Goal: Task Accomplishment & Management: Manage account settings

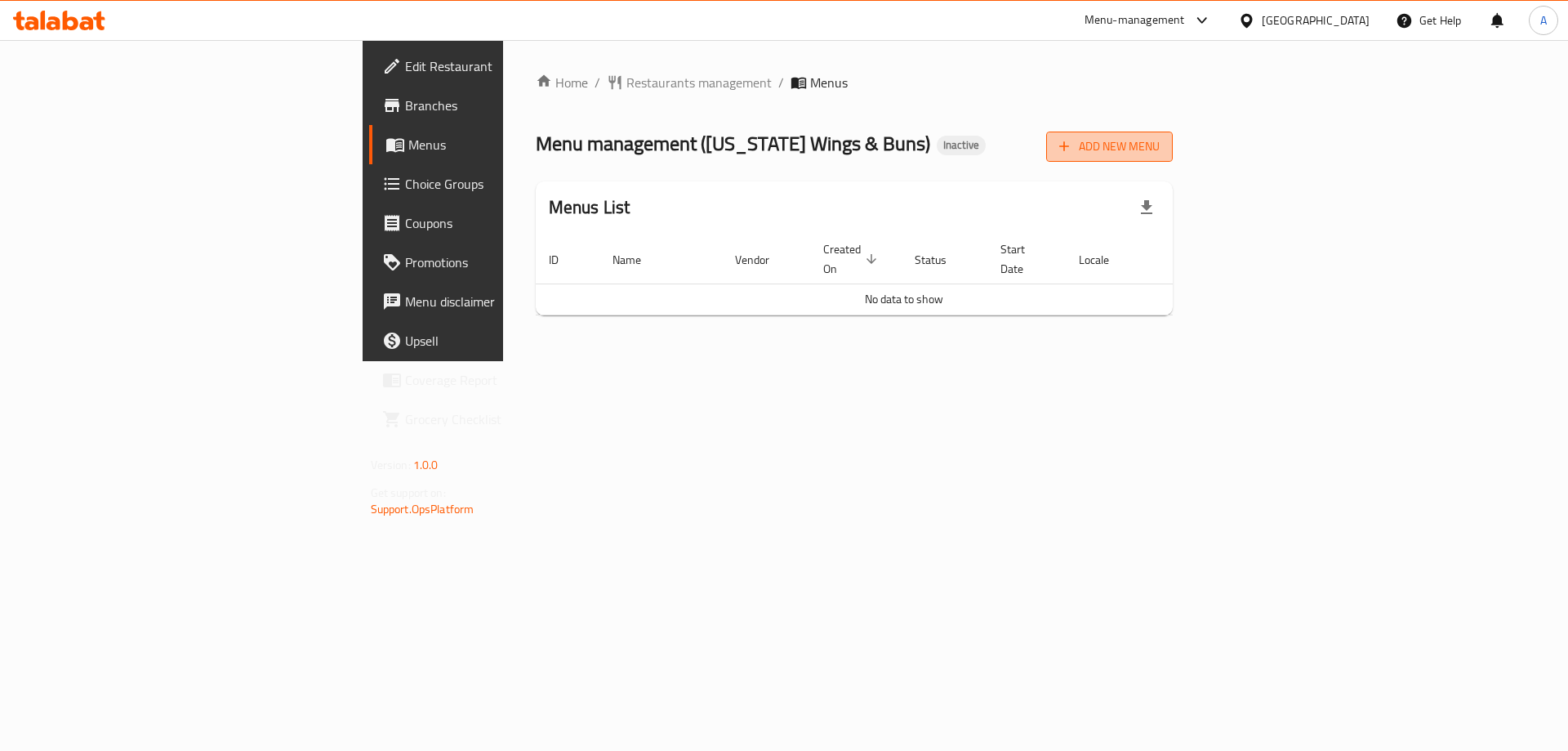
click at [1160, 146] on span "Add New Menu" at bounding box center [1110, 147] width 100 height 21
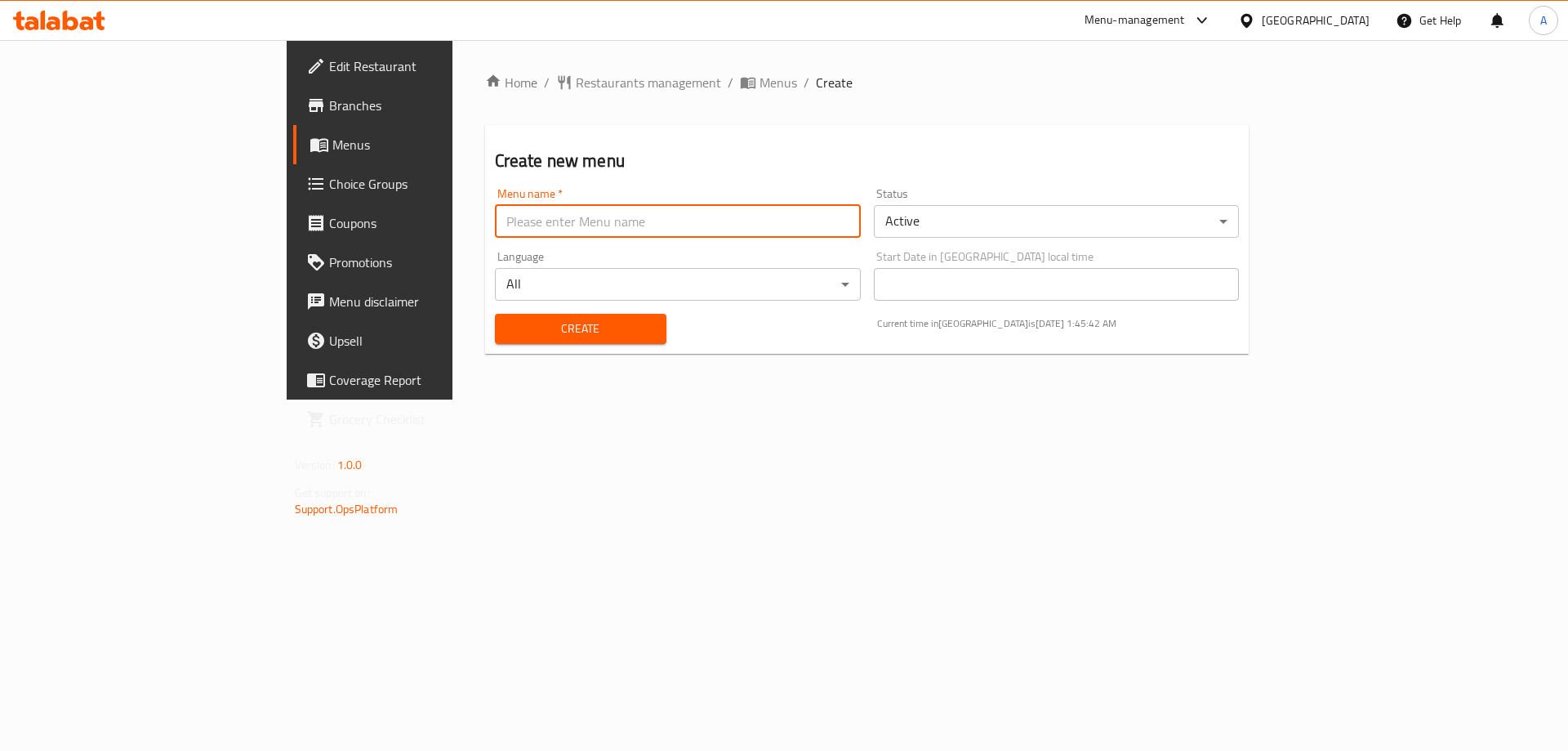
click at [618, 236] on input "text" at bounding box center [677, 222] width 366 height 33
type input "M1"
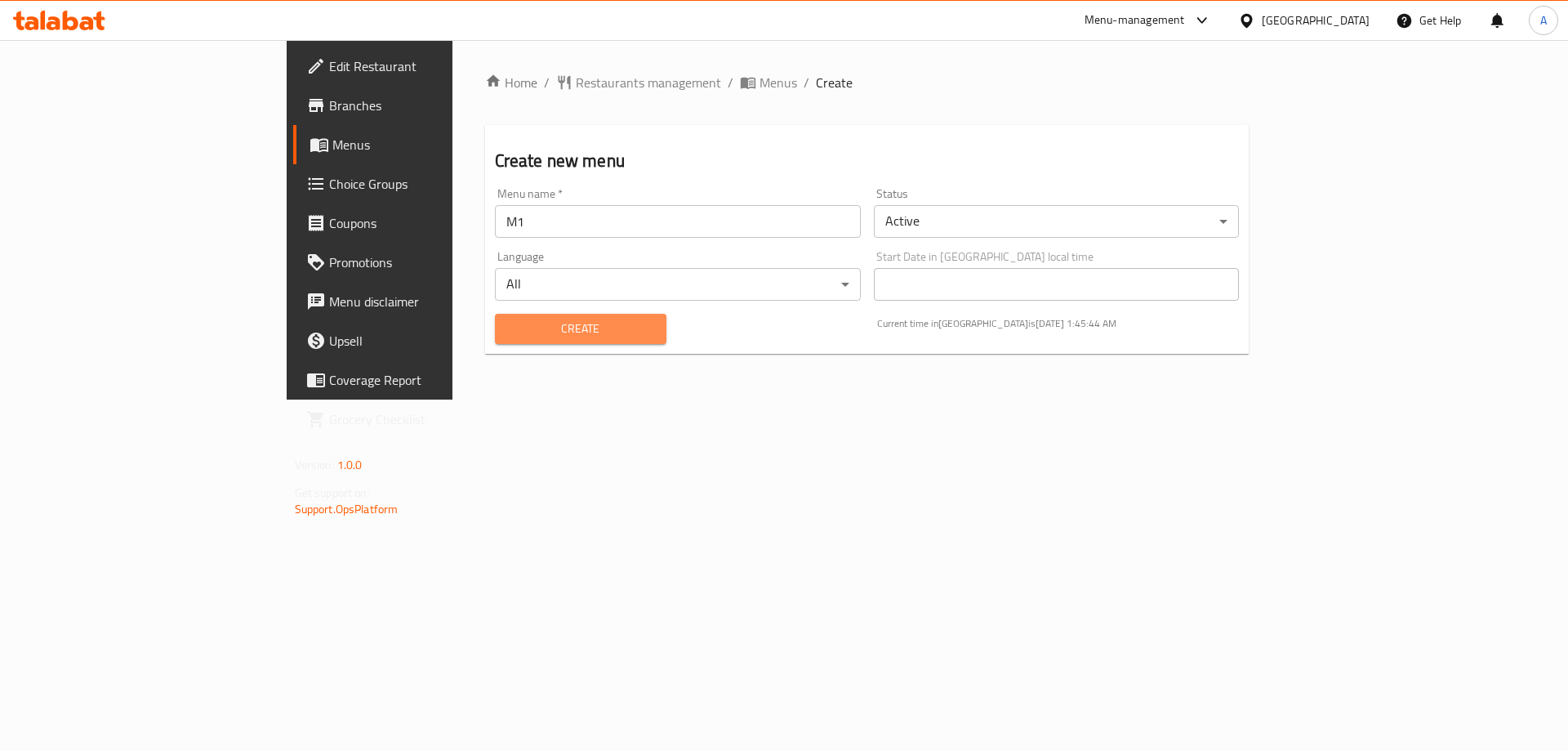
click at [508, 336] on span "Create" at bounding box center [580, 329] width 146 height 21
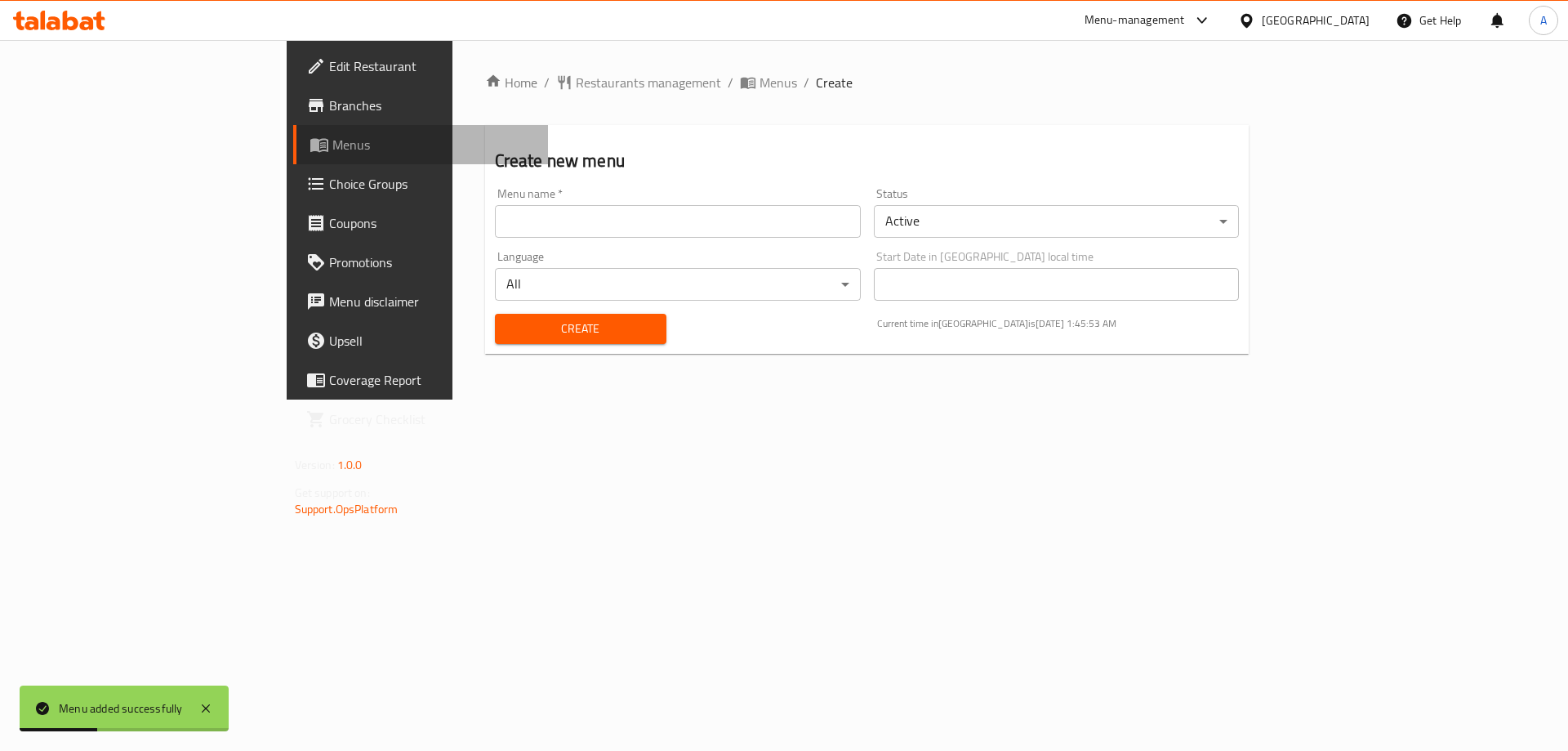
click at [333, 155] on span "Menus" at bounding box center [434, 145] width 203 height 20
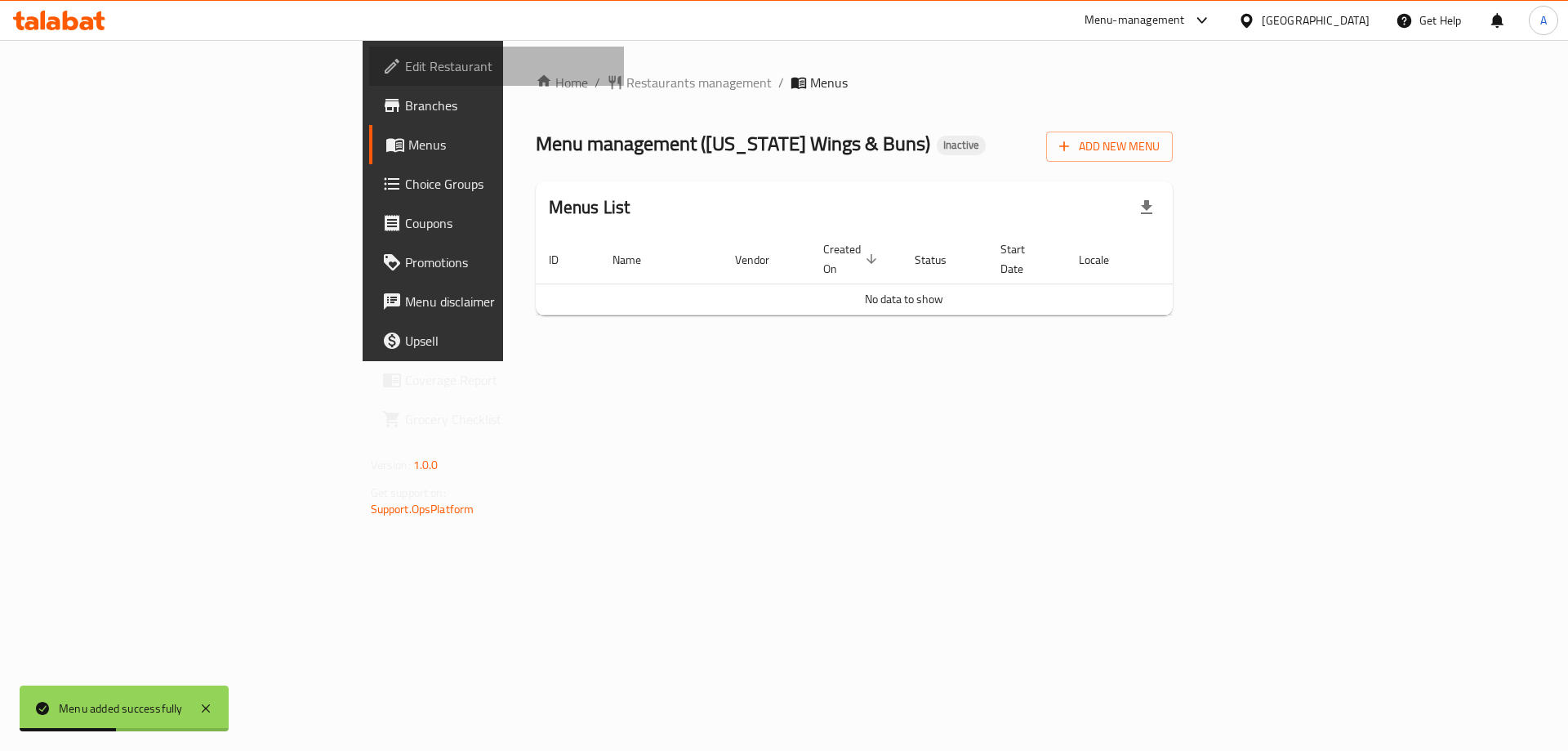
click at [405, 61] on span "Edit Restaurant" at bounding box center [508, 66] width 207 height 20
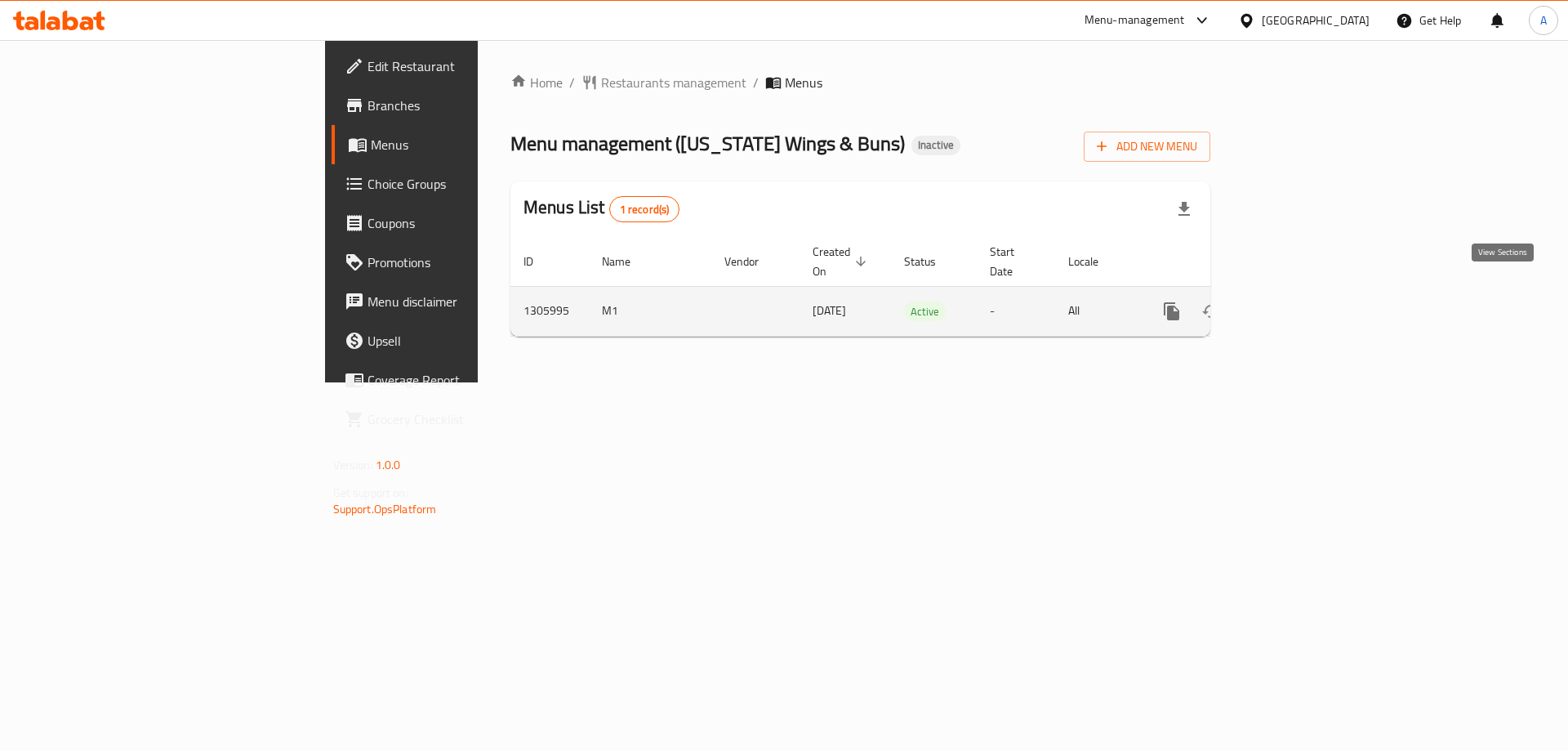
click at [1300, 301] on icon "enhanced table" at bounding box center [1290, 311] width 20 height 20
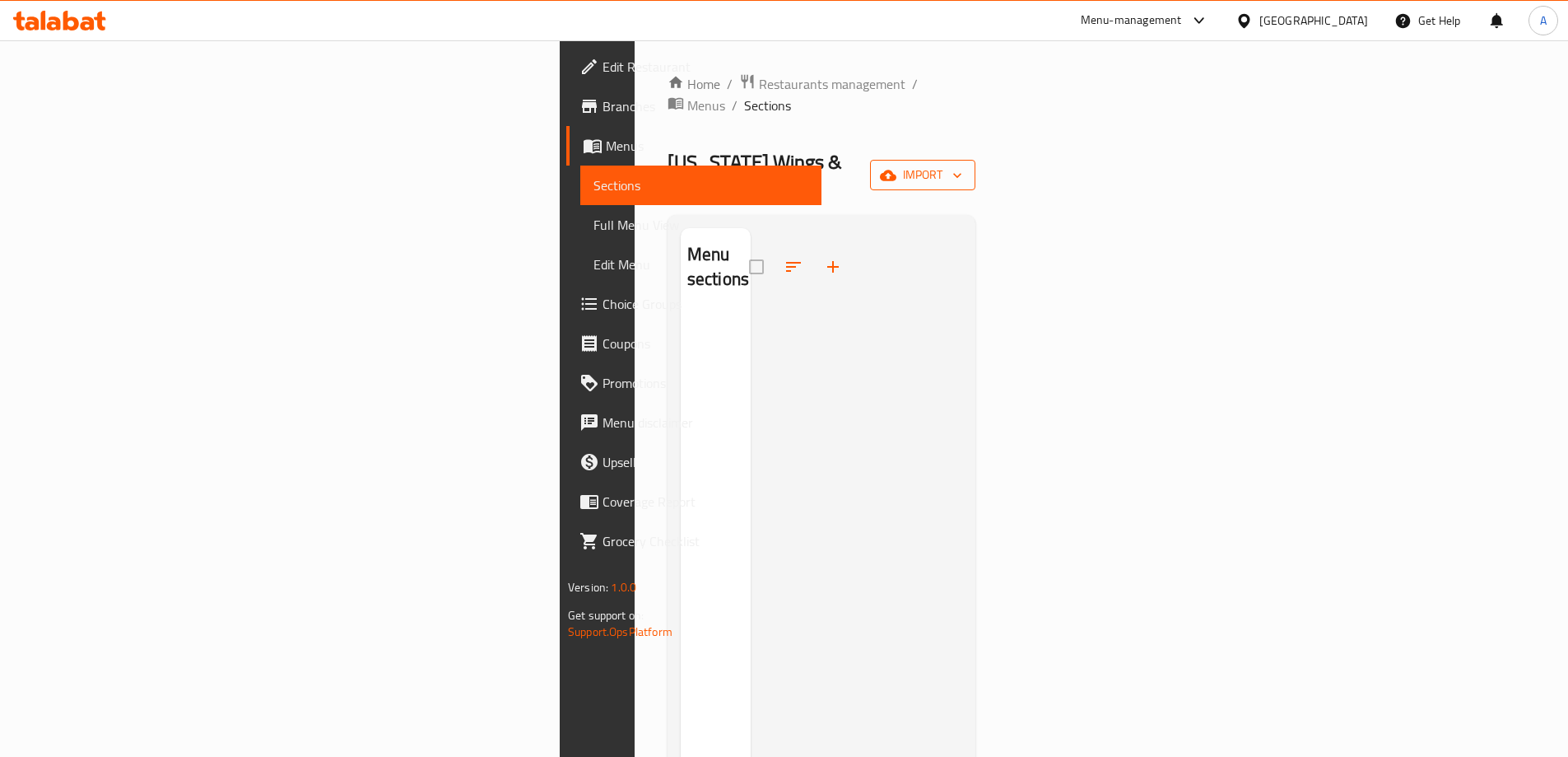
click at [962, 164] on span "import" at bounding box center [923, 174] width 79 height 21
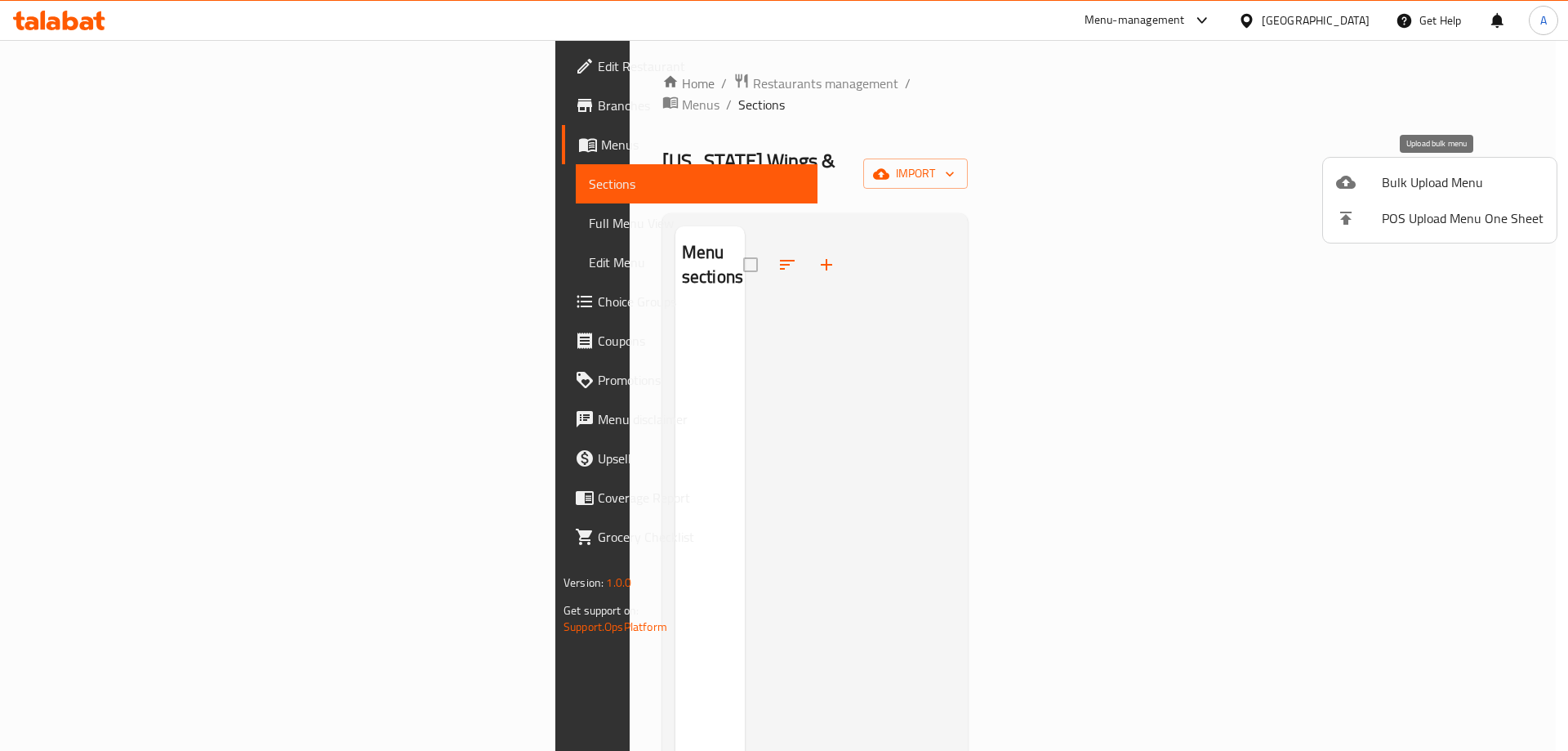
click at [1403, 184] on span "Bulk Upload Menu" at bounding box center [1463, 182] width 161 height 20
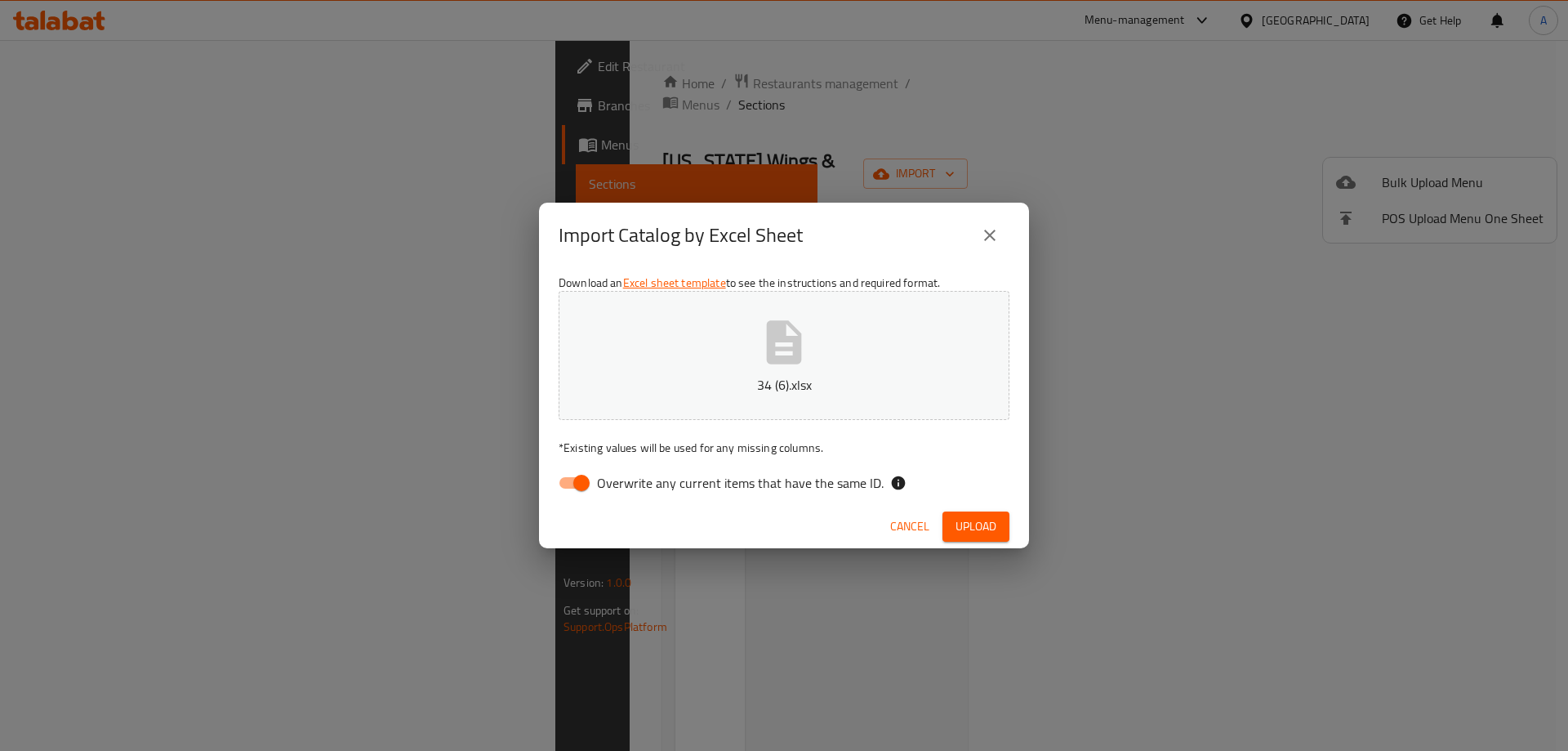
drag, startPoint x: 582, startPoint y: 489, endPoint x: 813, endPoint y: 507, distance: 231.7
click at [582, 488] on input "Overwrite any current items that have the same ID." at bounding box center [581, 483] width 93 height 31
checkbox input "false"
click at [969, 520] on span "Upload" at bounding box center [976, 526] width 41 height 21
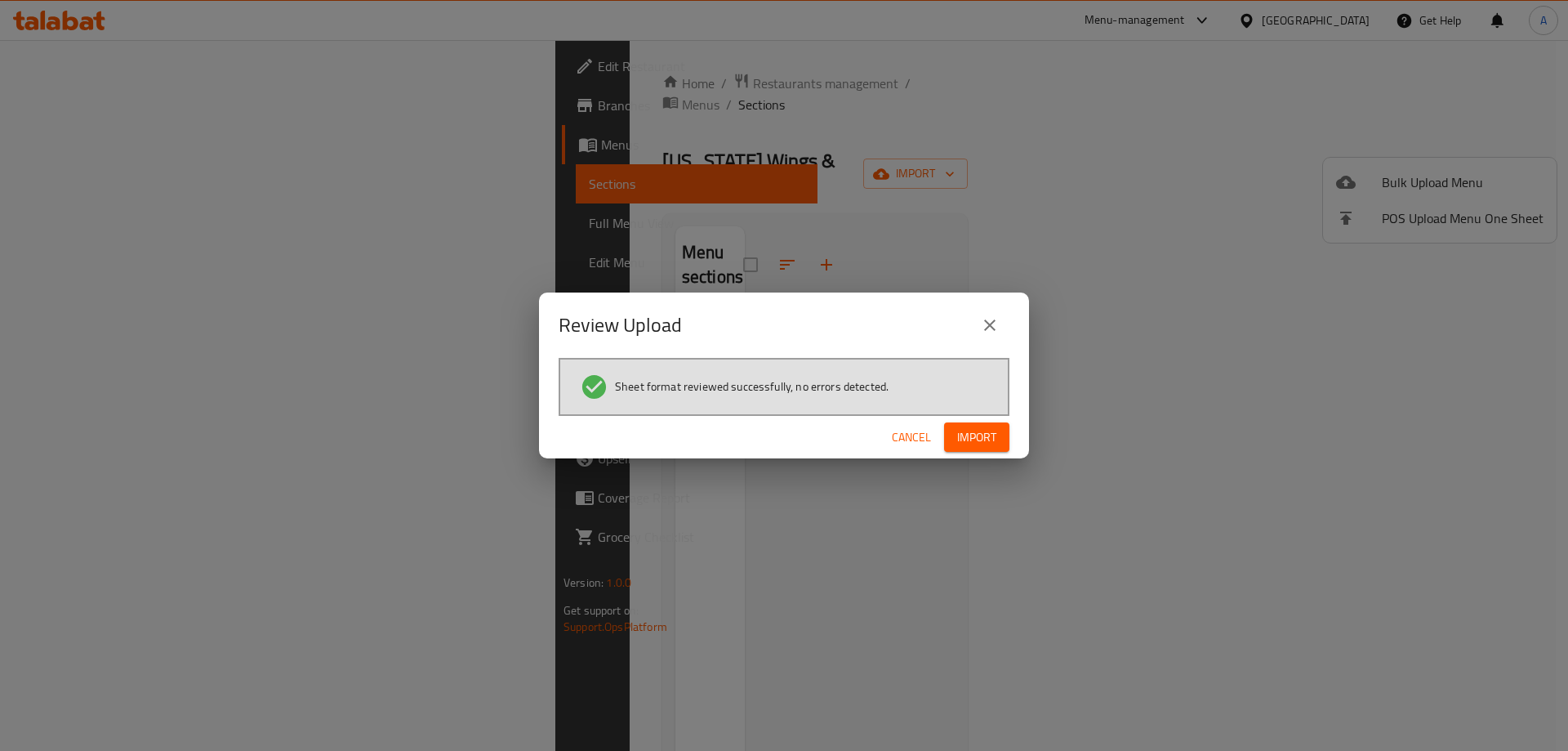
click at [957, 429] on span "Import" at bounding box center [977, 437] width 40 height 21
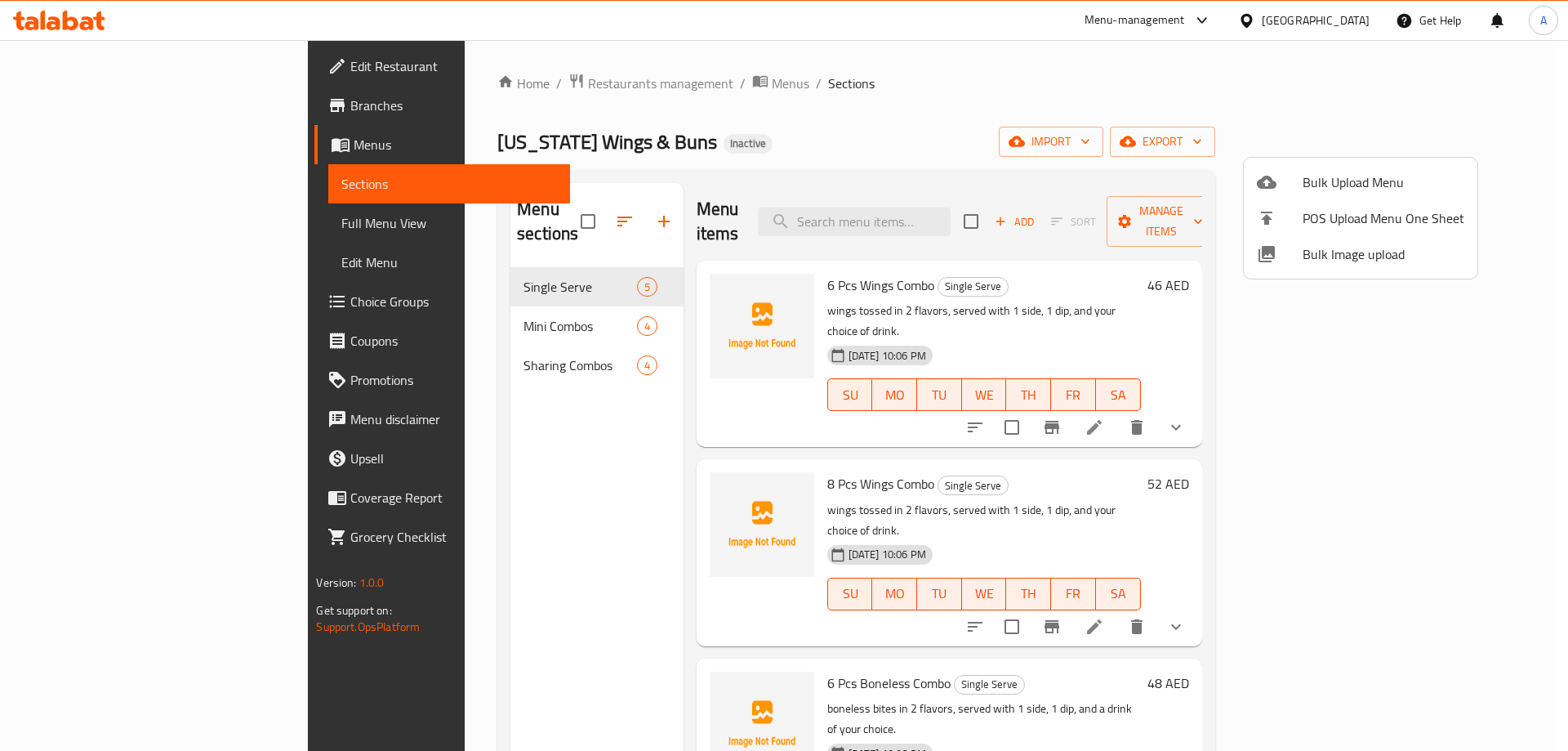
click at [41, 216] on div at bounding box center [784, 376] width 1568 height 751
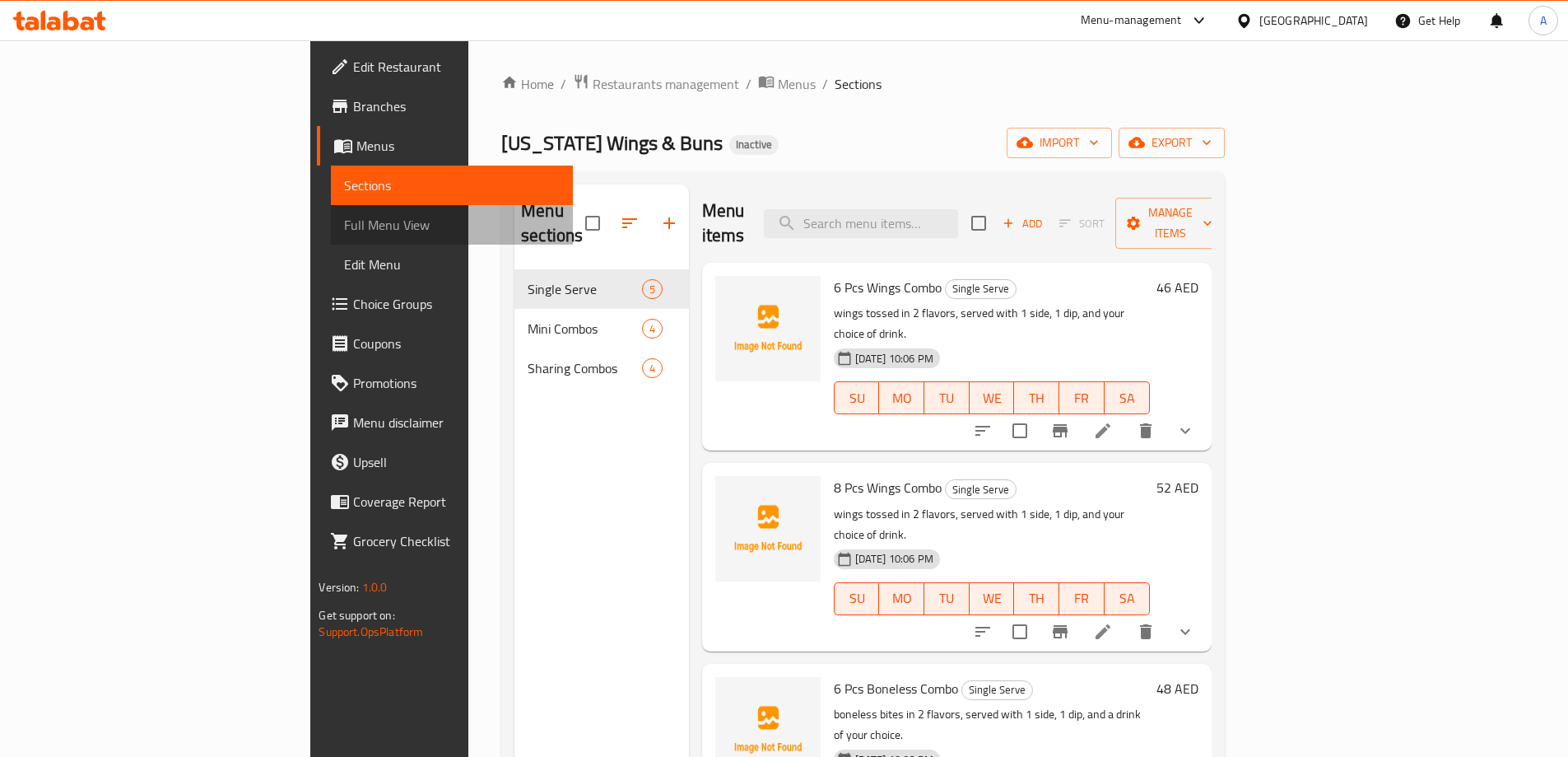
click at [344, 215] on span "Full Menu View" at bounding box center [451, 225] width 215 height 20
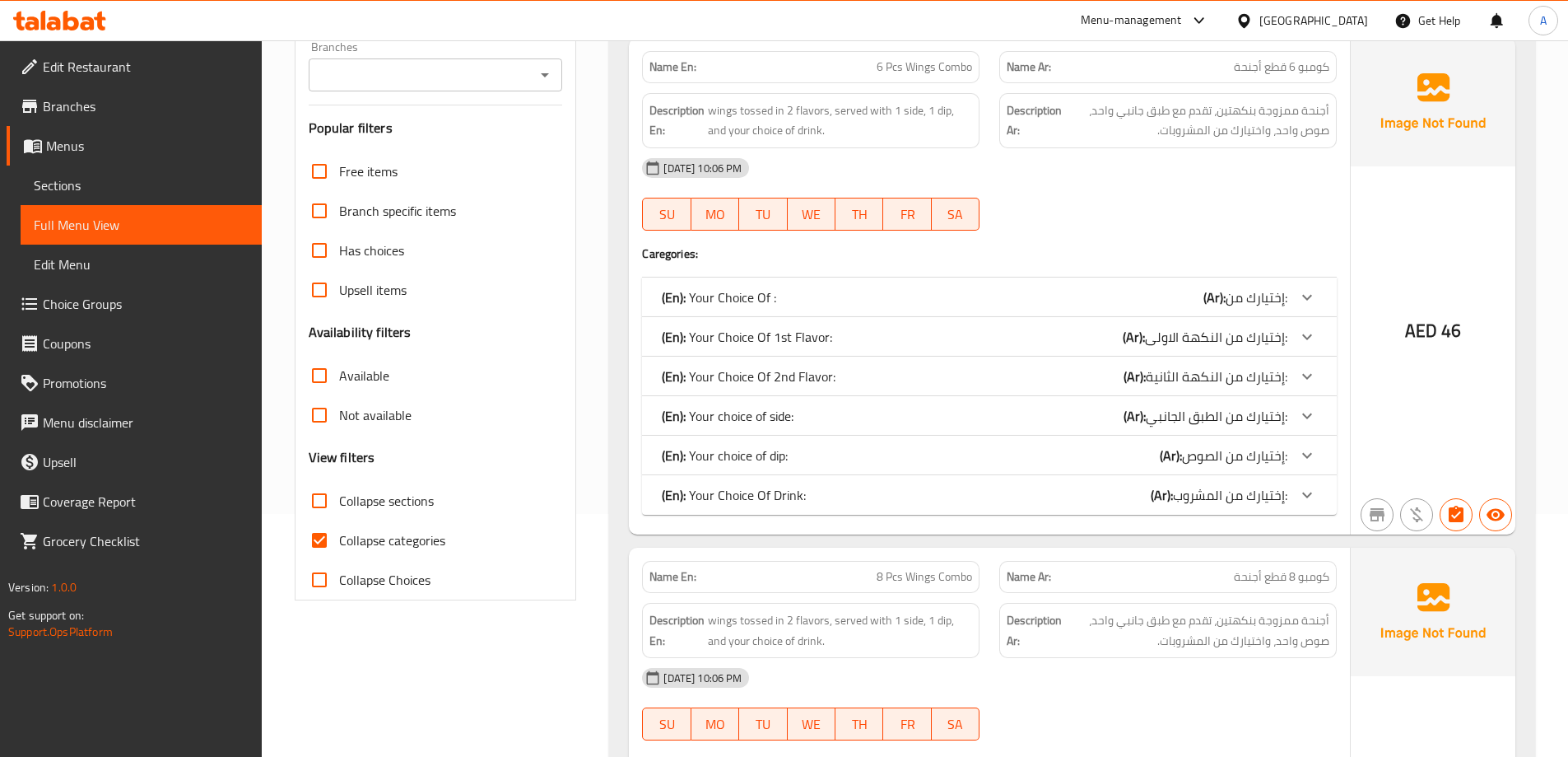
scroll to position [247, 0]
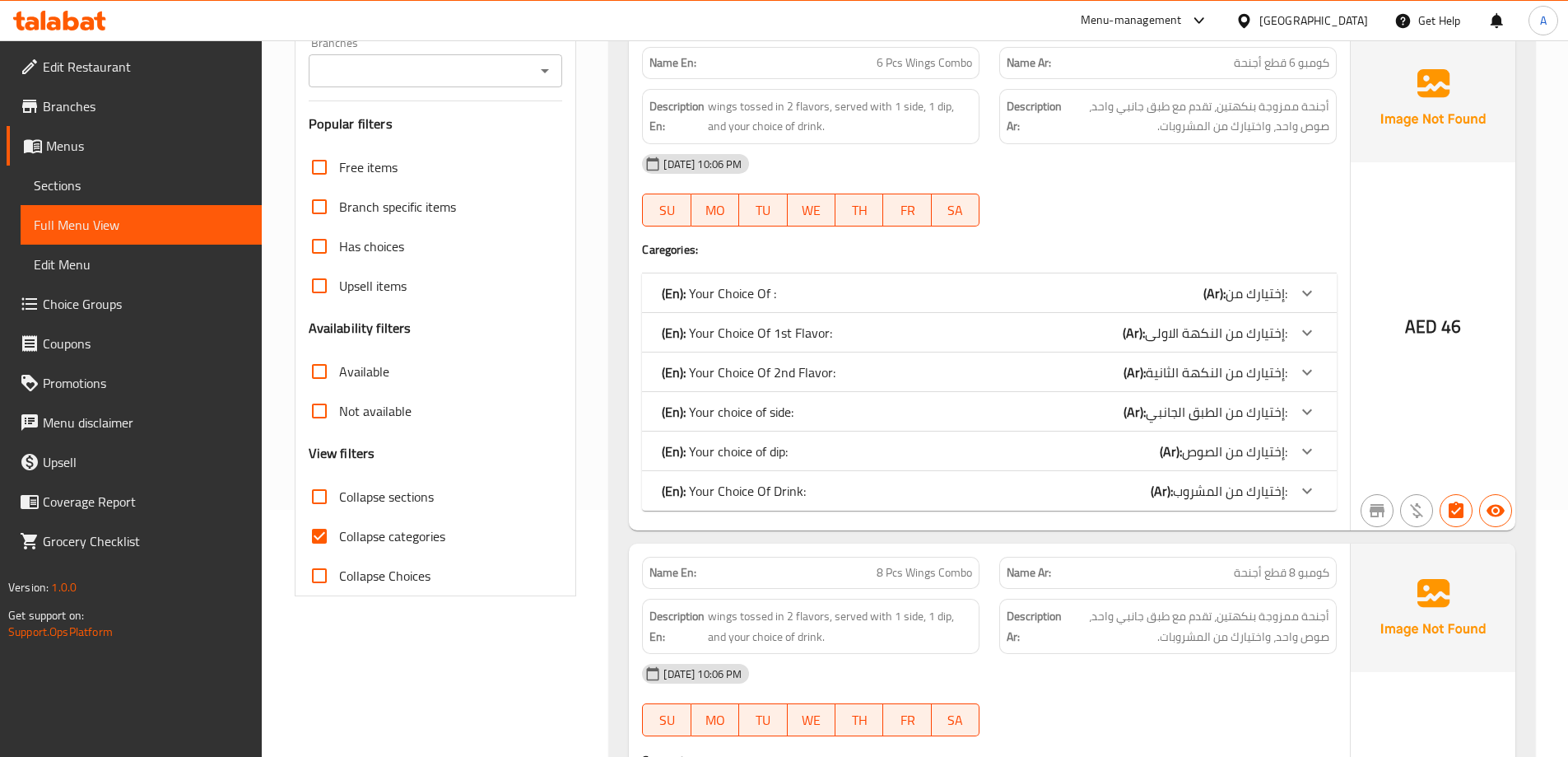
click at [350, 534] on span "Collapse categories" at bounding box center [392, 536] width 106 height 20
click at [318, 530] on input "Collapse categories" at bounding box center [319, 536] width 40 height 40
checkbox input "false"
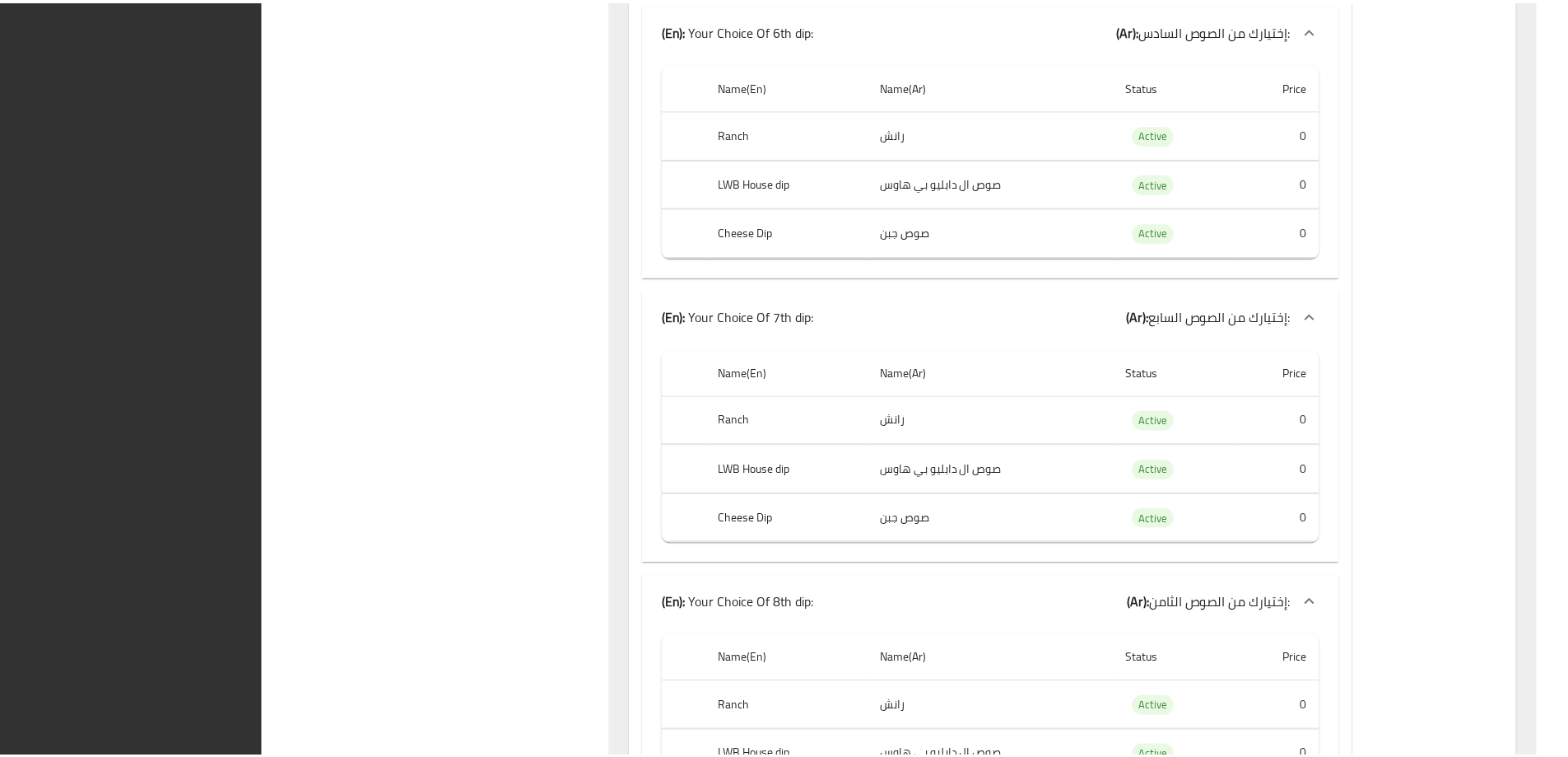
scroll to position [46310, 0]
